Goal: Navigation & Orientation: Find specific page/section

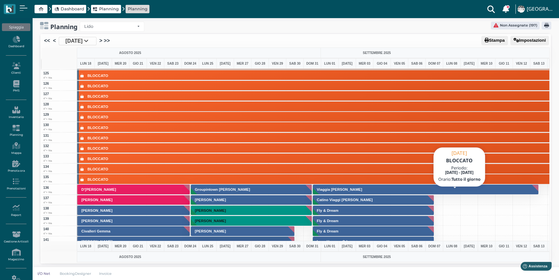
scroll to position [1262, 0]
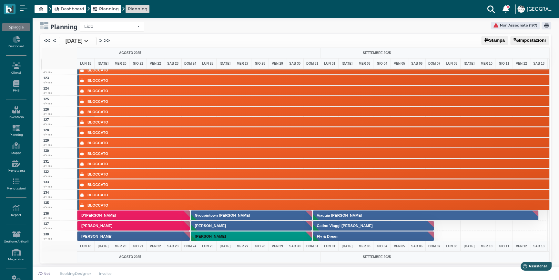
click at [68, 7] on span "Dashboard" at bounding box center [73, 9] width 24 height 6
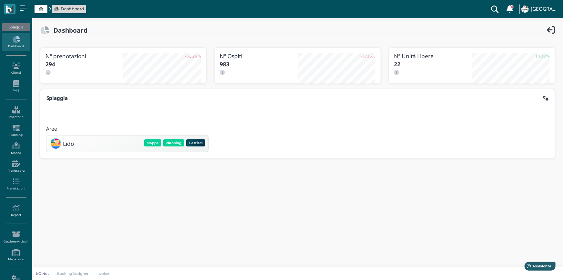
click at [40, 8] on icon at bounding box center [41, 9] width 5 height 4
